Goal: Information Seeking & Learning: Learn about a topic

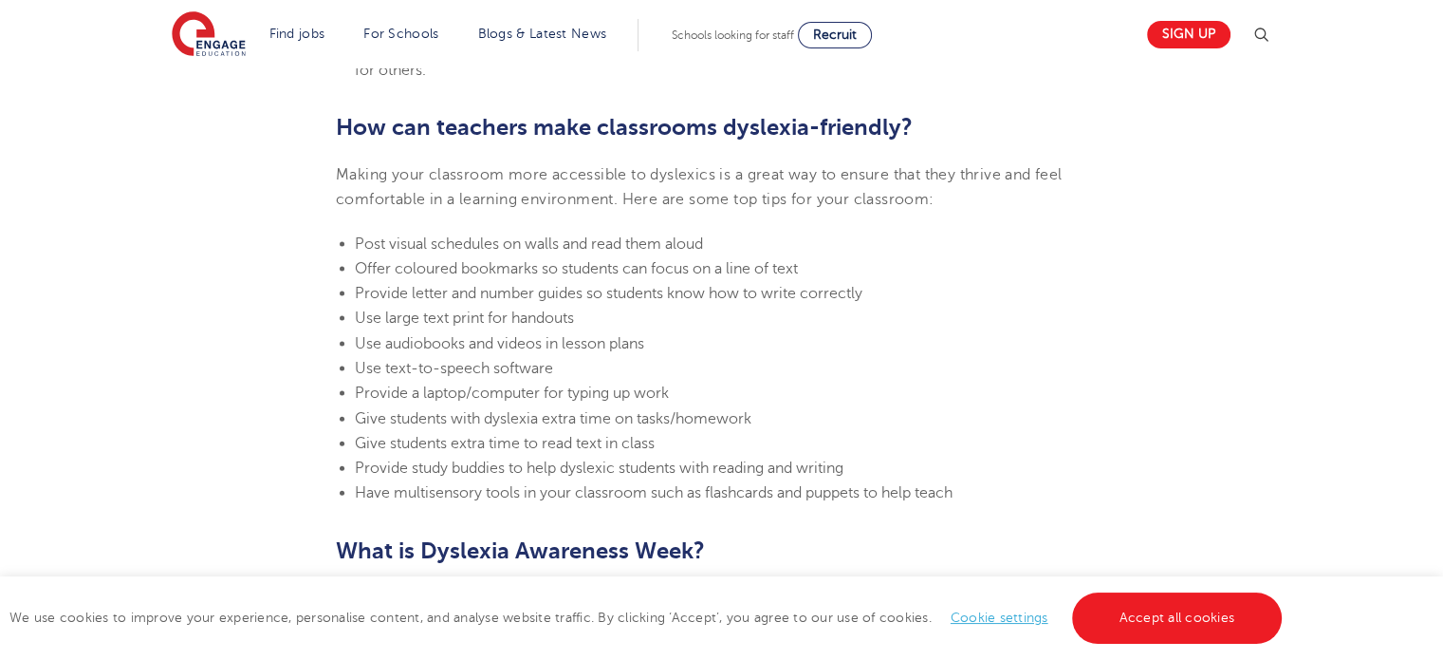
scroll to position [4103, 0]
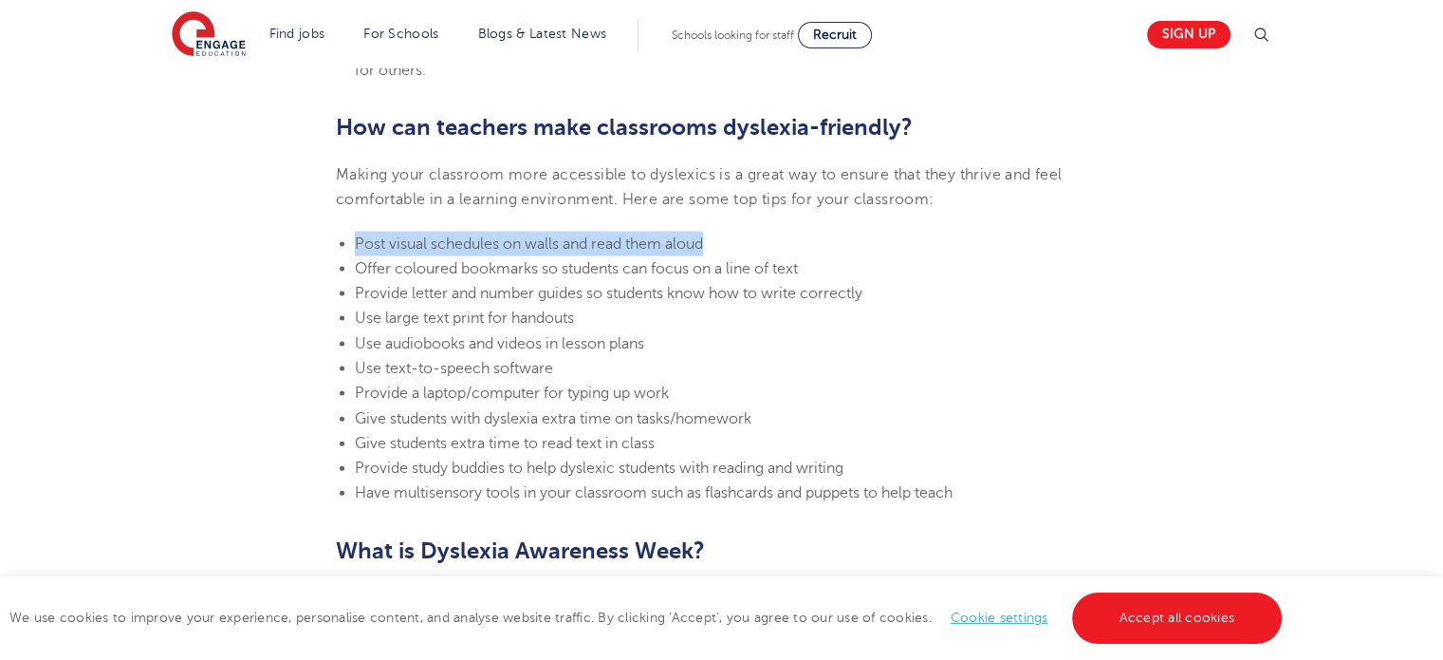
drag, startPoint x: 372, startPoint y: 246, endPoint x: 725, endPoint y: 248, distance: 353.0
click at [725, 248] on ul "Post visual schedules on walls and read them aloud Offer coloured bookmarks so …" at bounding box center [721, 369] width 771 height 274
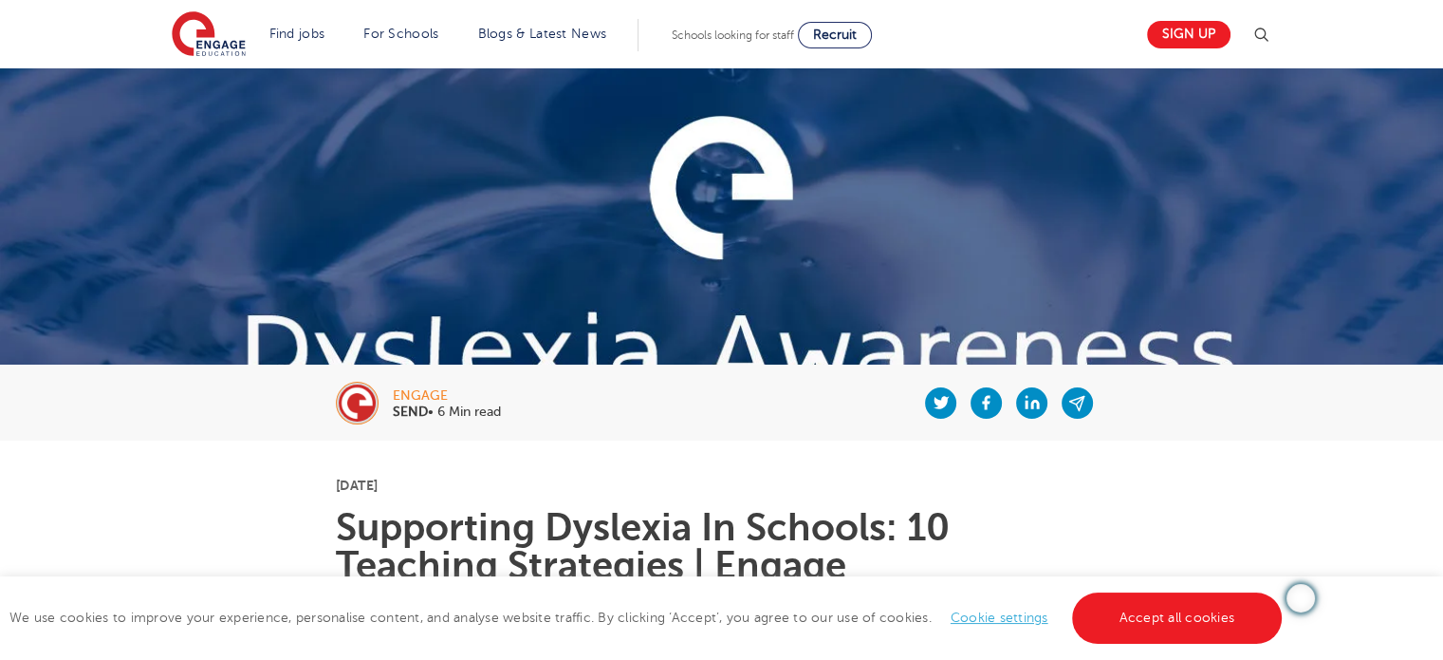
scroll to position [89, 0]
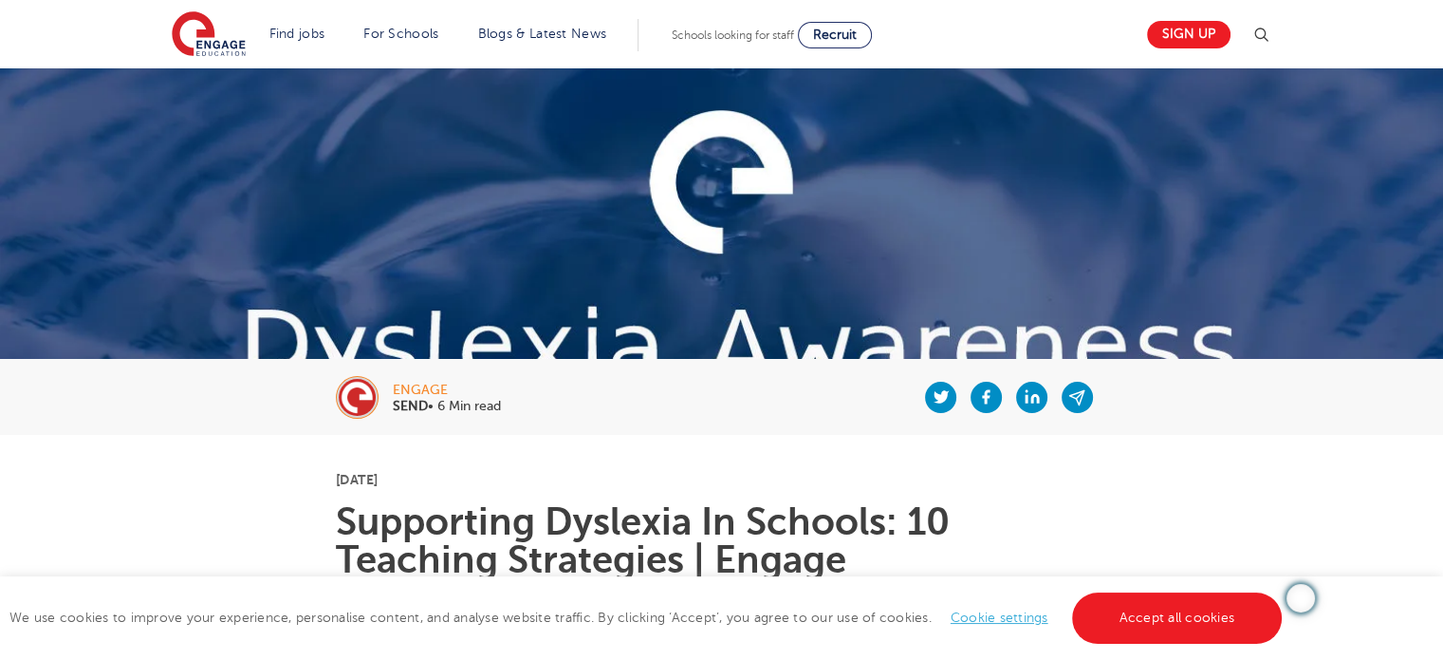
click at [1350, 425] on div "engage SEND • 6 Min read" at bounding box center [721, 397] width 1443 height 76
click at [913, 167] on img at bounding box center [721, 306] width 1443 height 655
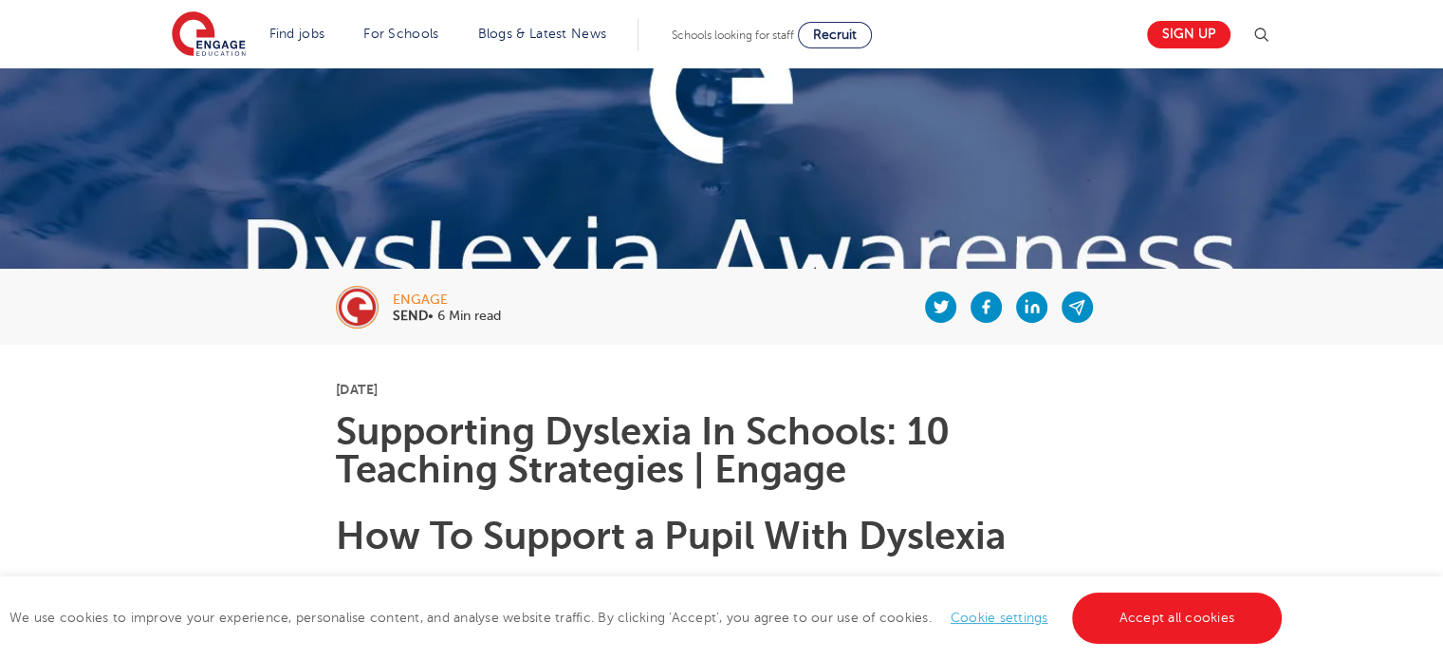
scroll to position [184, 0]
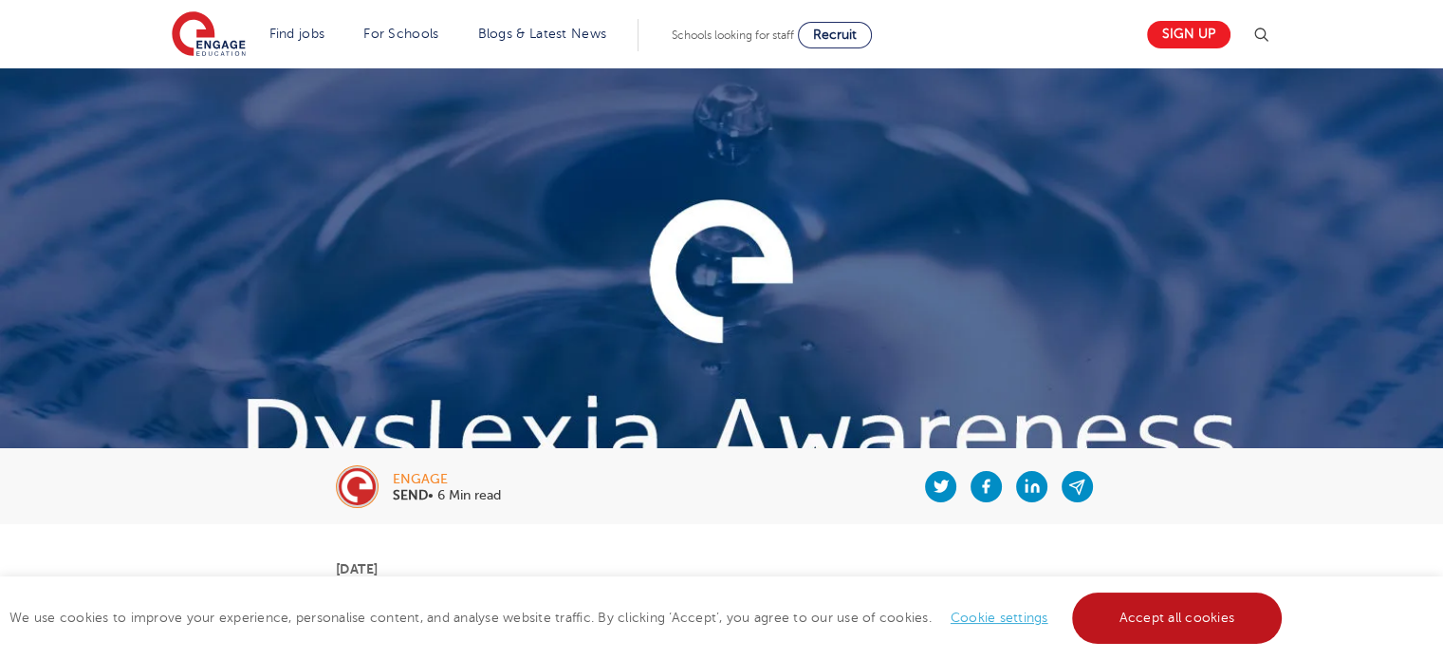
click at [1111, 617] on link "Accept all cookies" at bounding box center [1177, 617] width 211 height 51
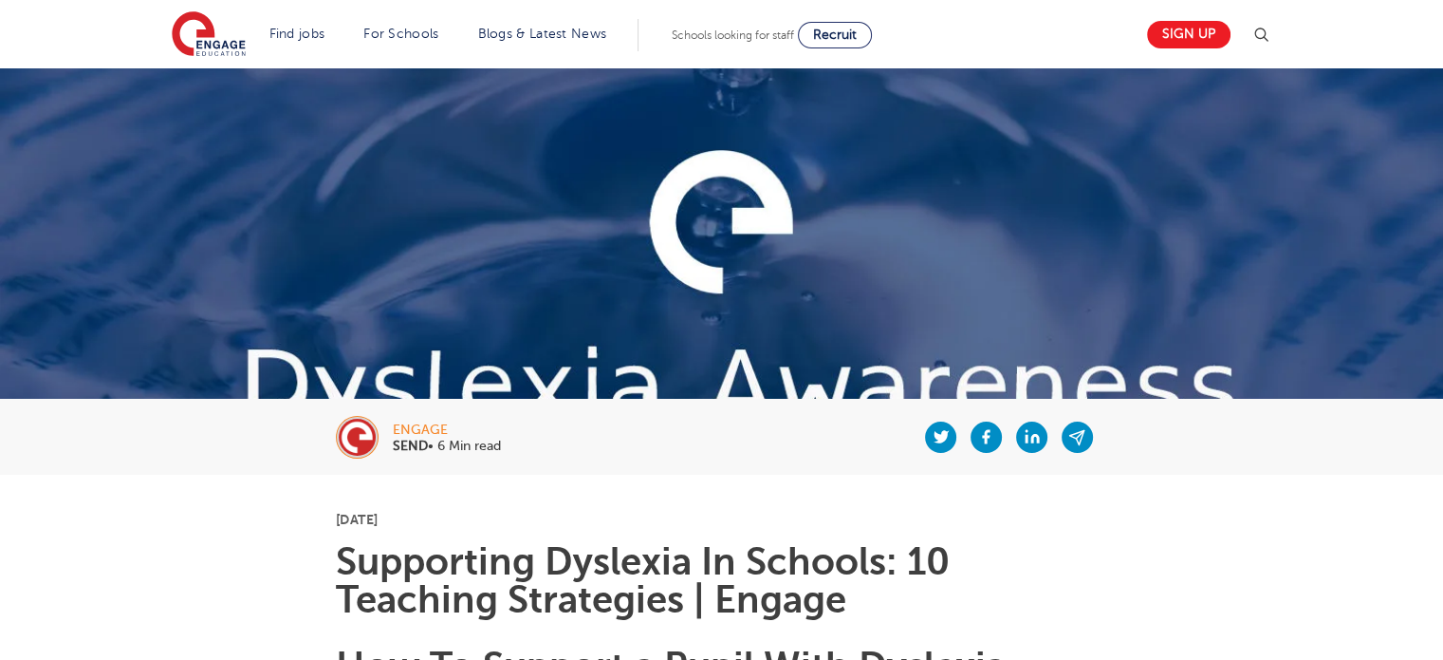
scroll to position [47, 0]
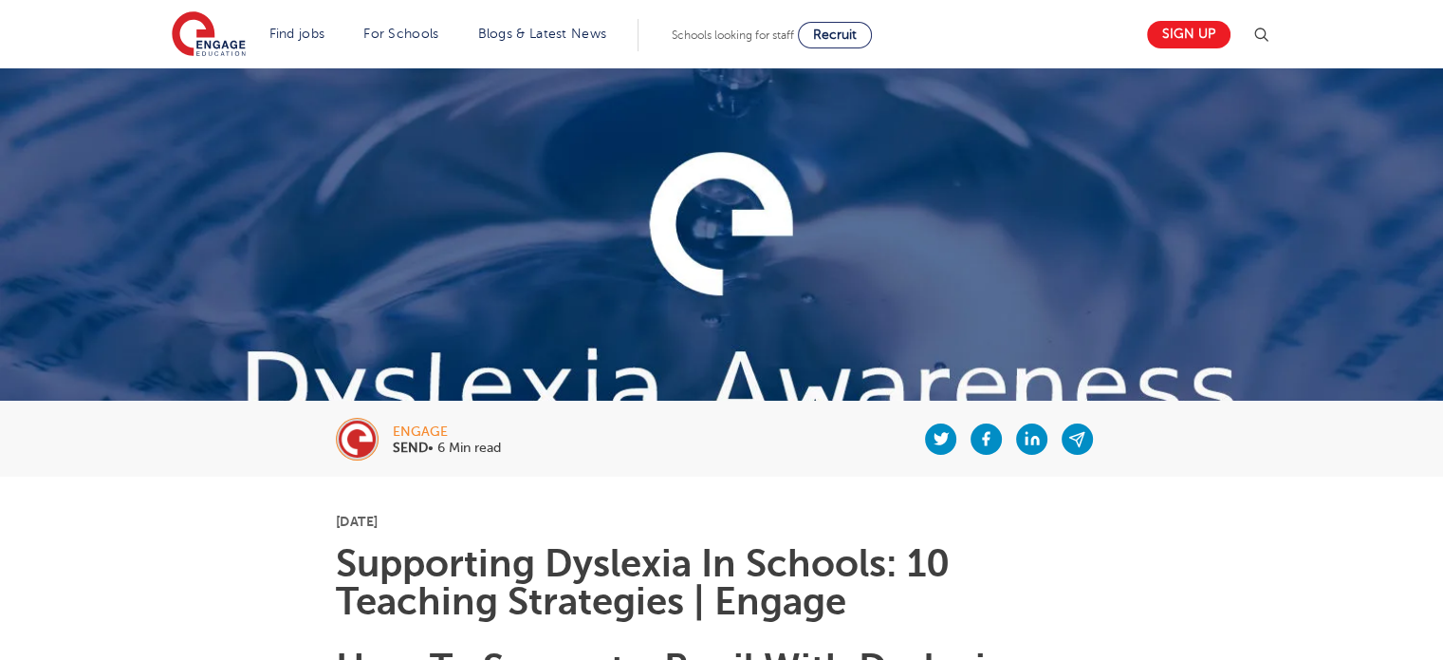
click at [406, 456] on div "engage SEND • 6 Min read" at bounding box center [721, 438] width 1151 height 76
click at [939, 257] on img at bounding box center [721, 348] width 1443 height 655
